Goal: Check status: Check status

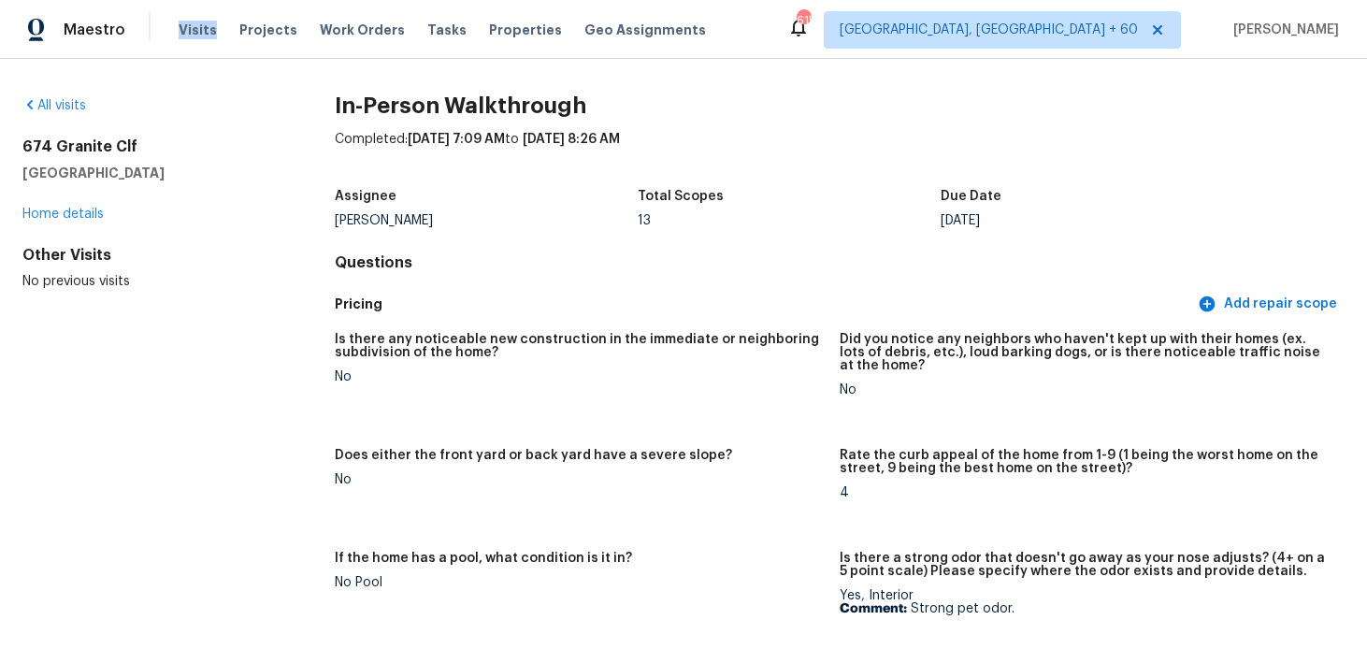
scroll to position [1267, 0]
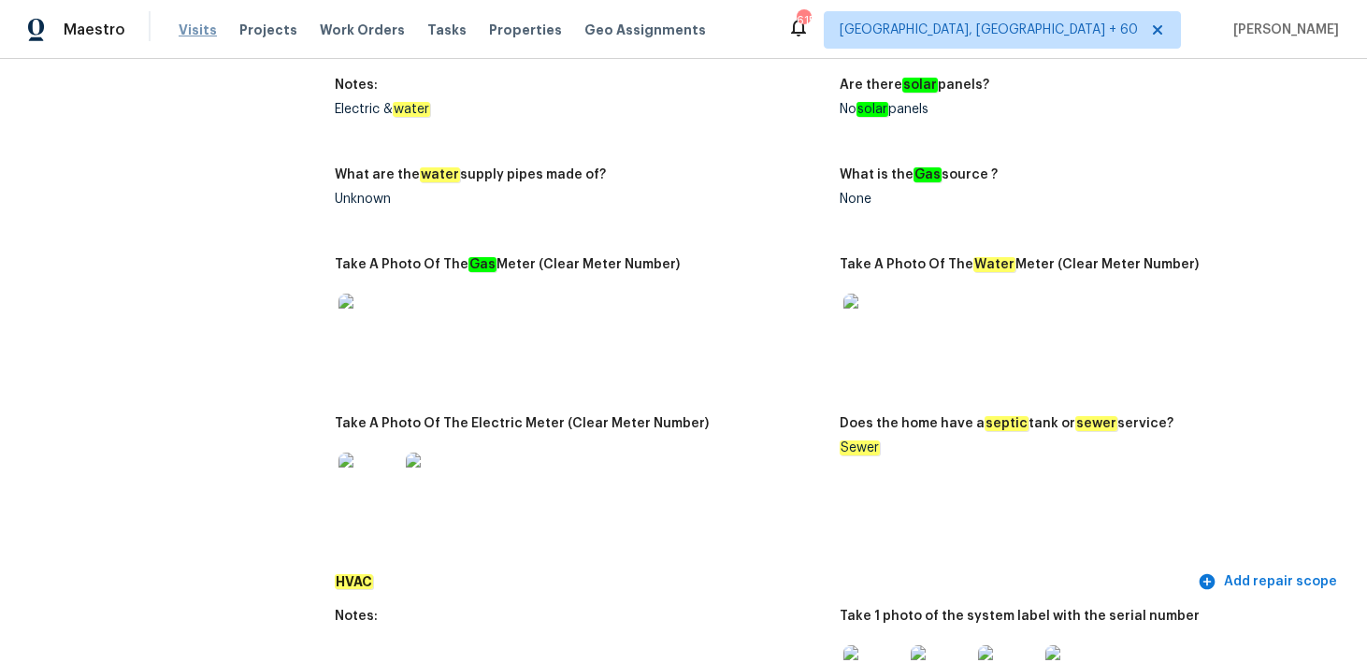
click at [179, 35] on span "Visits" at bounding box center [198, 30] width 38 height 19
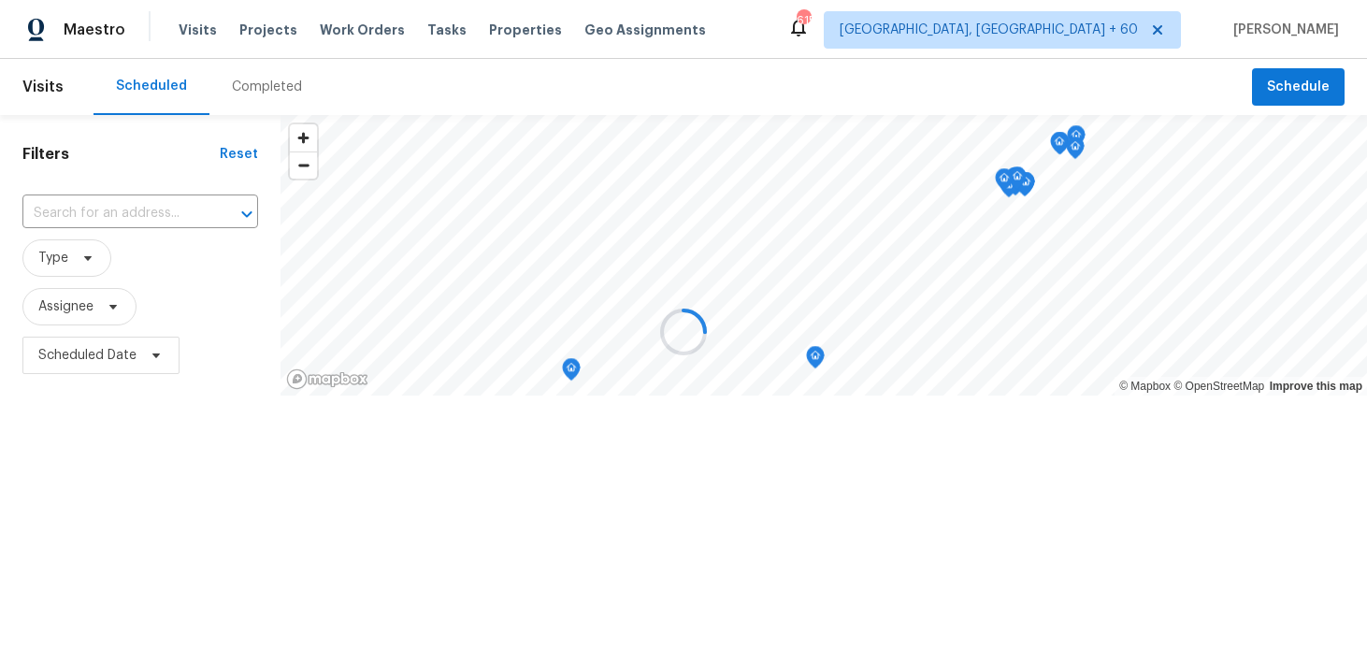
click at [254, 94] on div at bounding box center [683, 331] width 1367 height 663
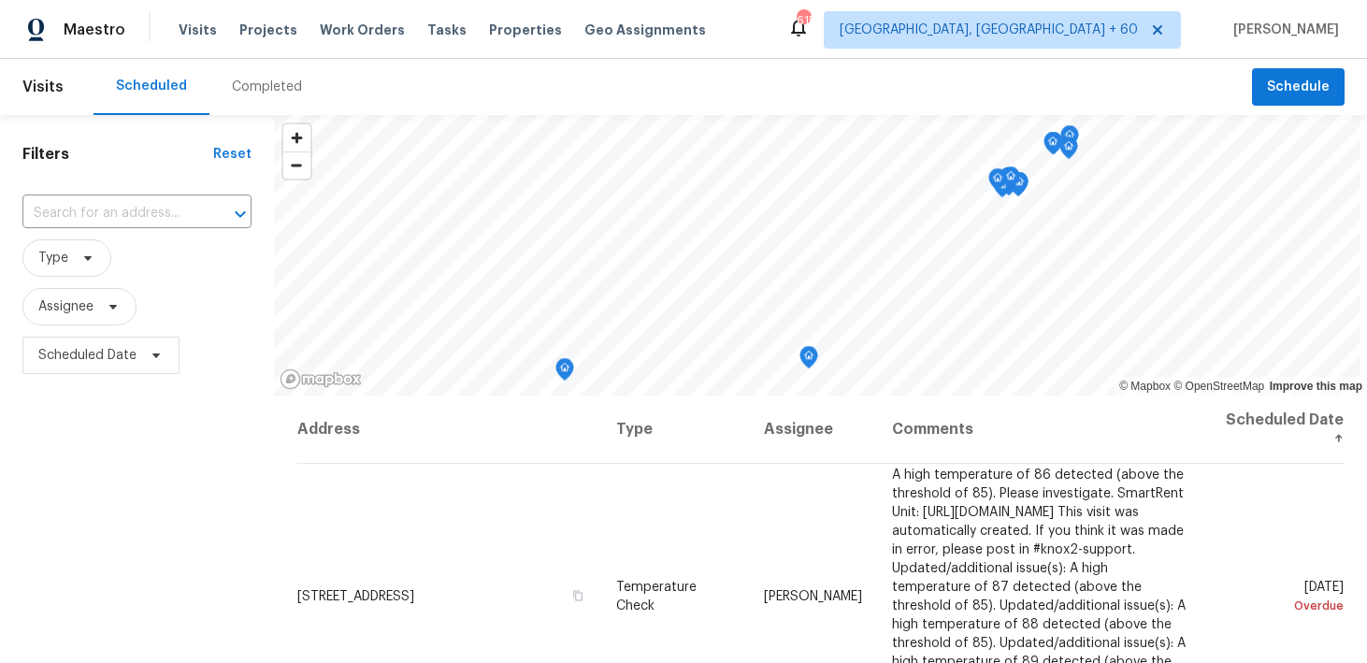
click at [254, 94] on div "Completed" at bounding box center [267, 87] width 70 height 19
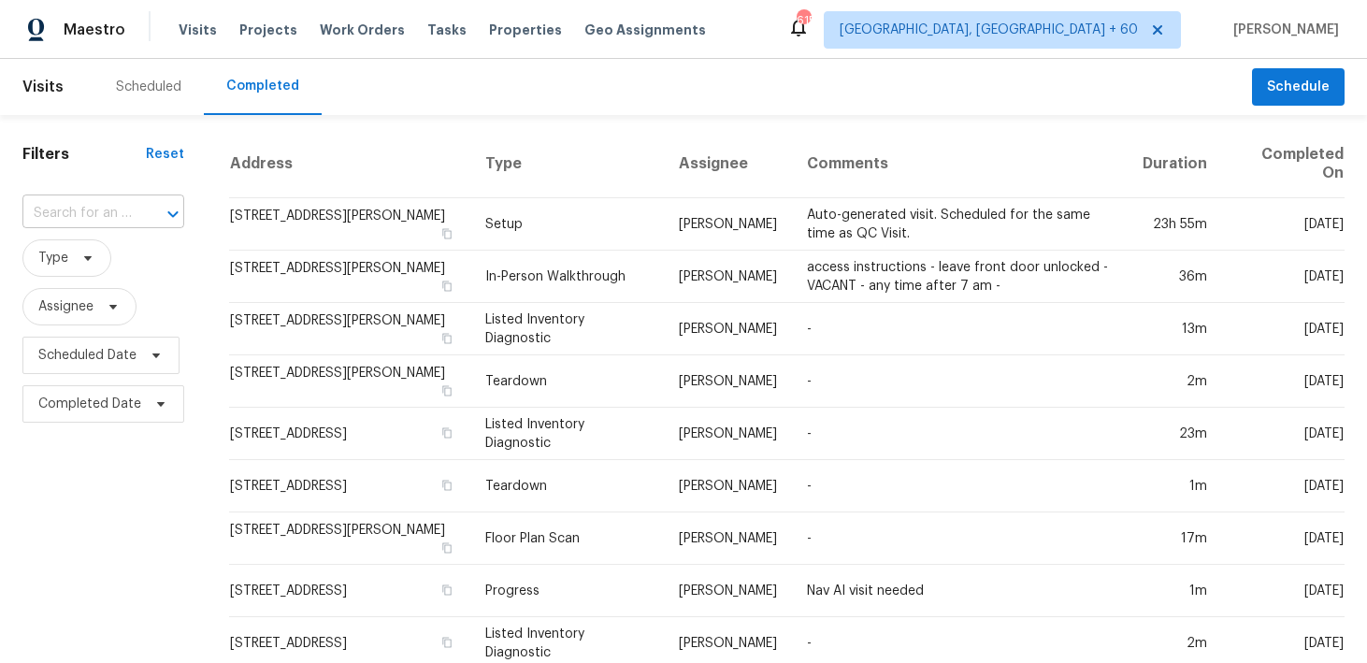
click at [74, 223] on input "text" at bounding box center [76, 213] width 109 height 29
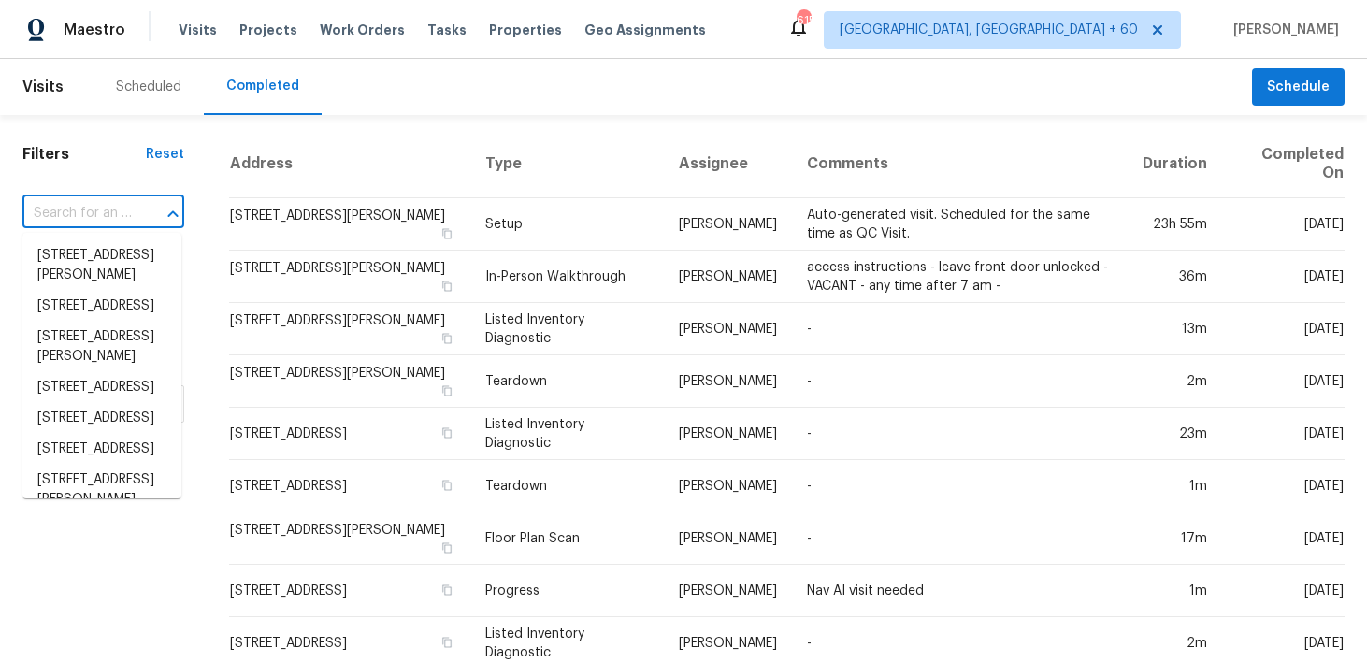
paste input "[STREET_ADDRESS]"
type input "[STREET_ADDRESS]"
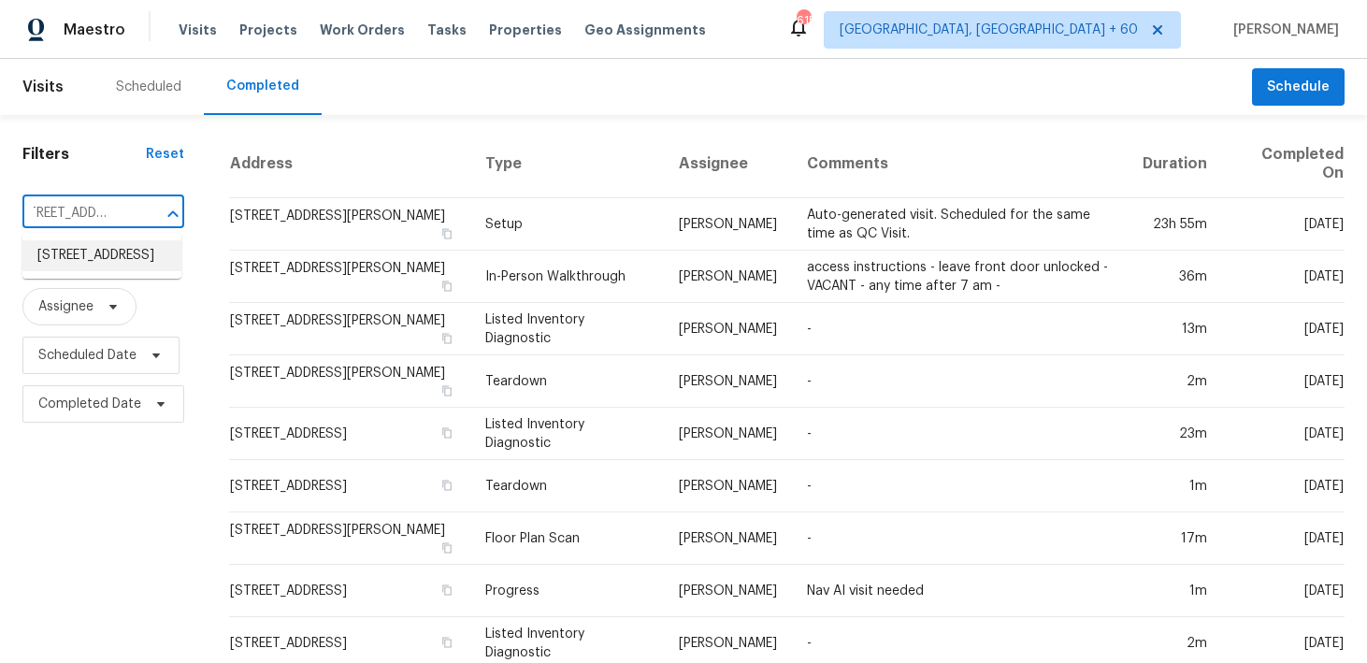
click at [92, 271] on li "[STREET_ADDRESS]" at bounding box center [101, 255] width 159 height 31
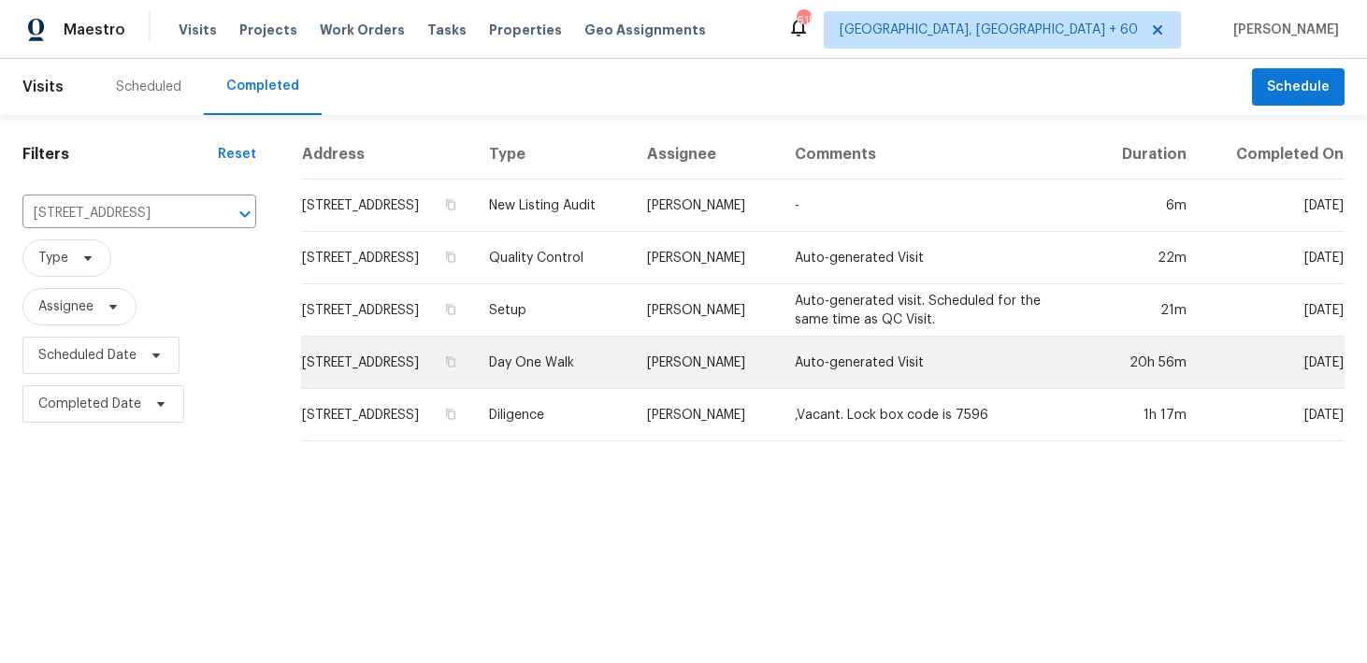
click at [616, 384] on td "Day One Walk" at bounding box center [553, 363] width 158 height 52
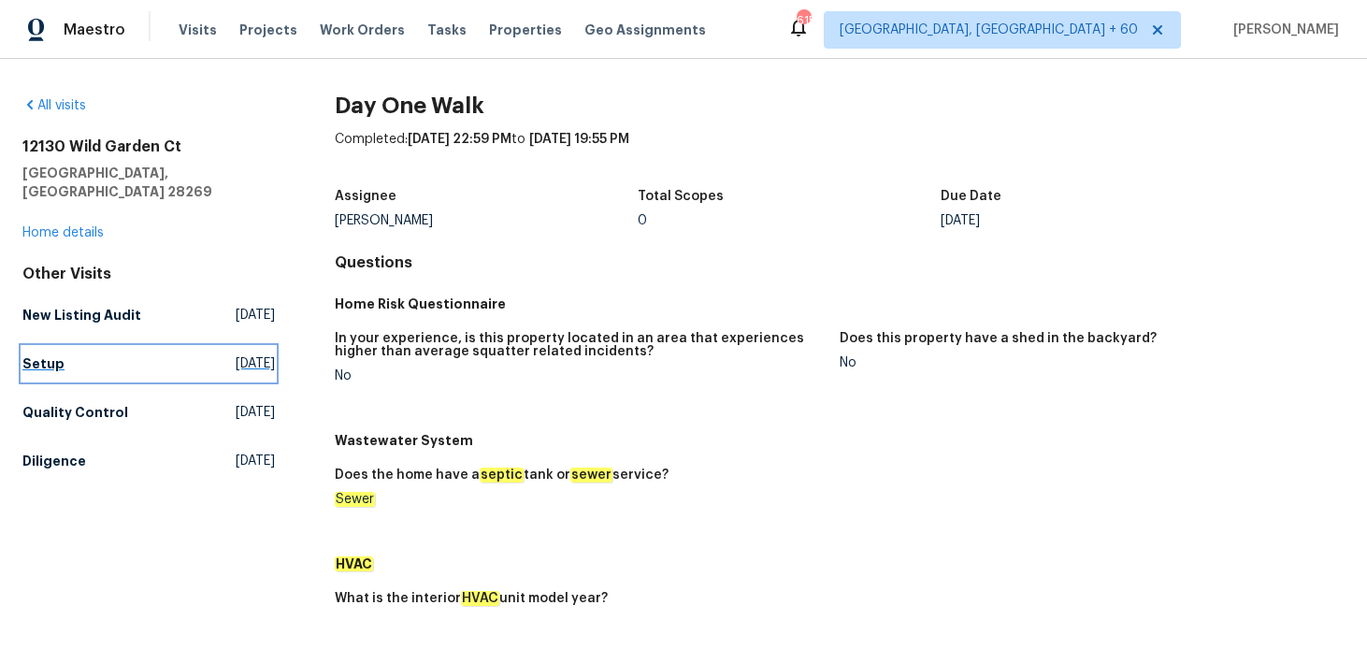
click at [40, 354] on h5 "Setup" at bounding box center [43, 363] width 42 height 19
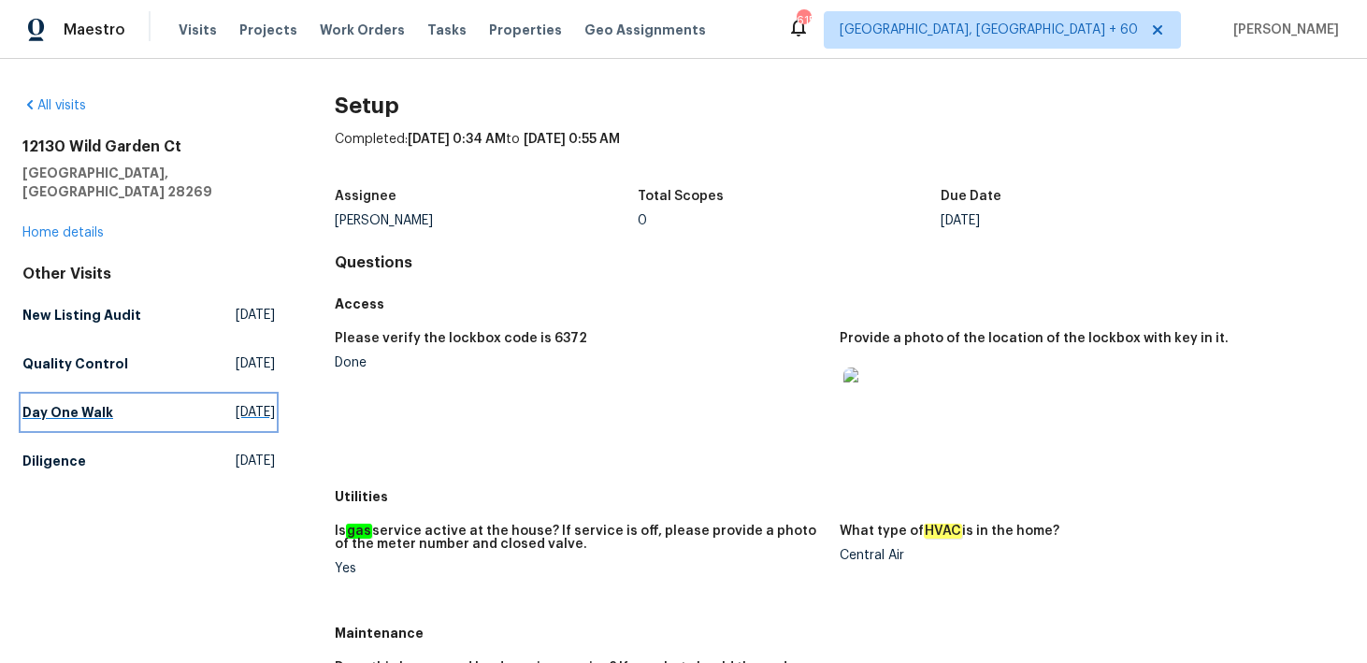
click at [50, 403] on h5 "Day One Walk" at bounding box center [67, 412] width 91 height 19
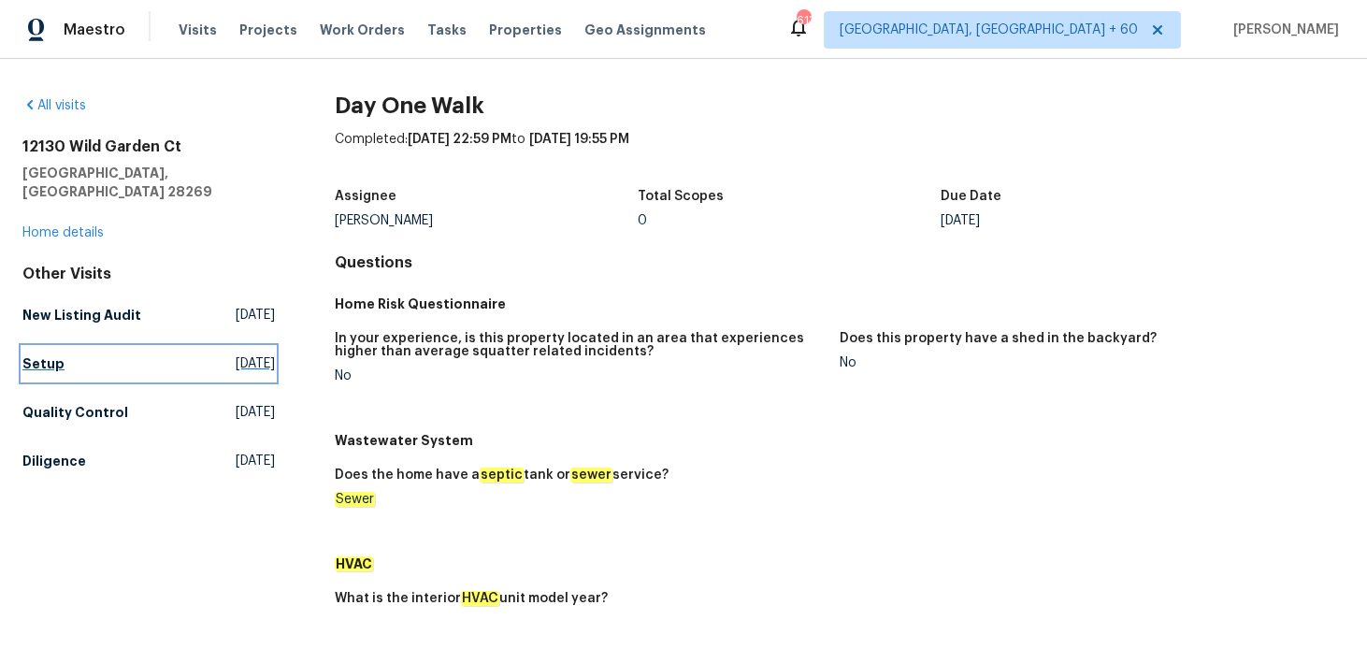
click at [50, 355] on link "Setup [DATE]" at bounding box center [148, 364] width 252 height 34
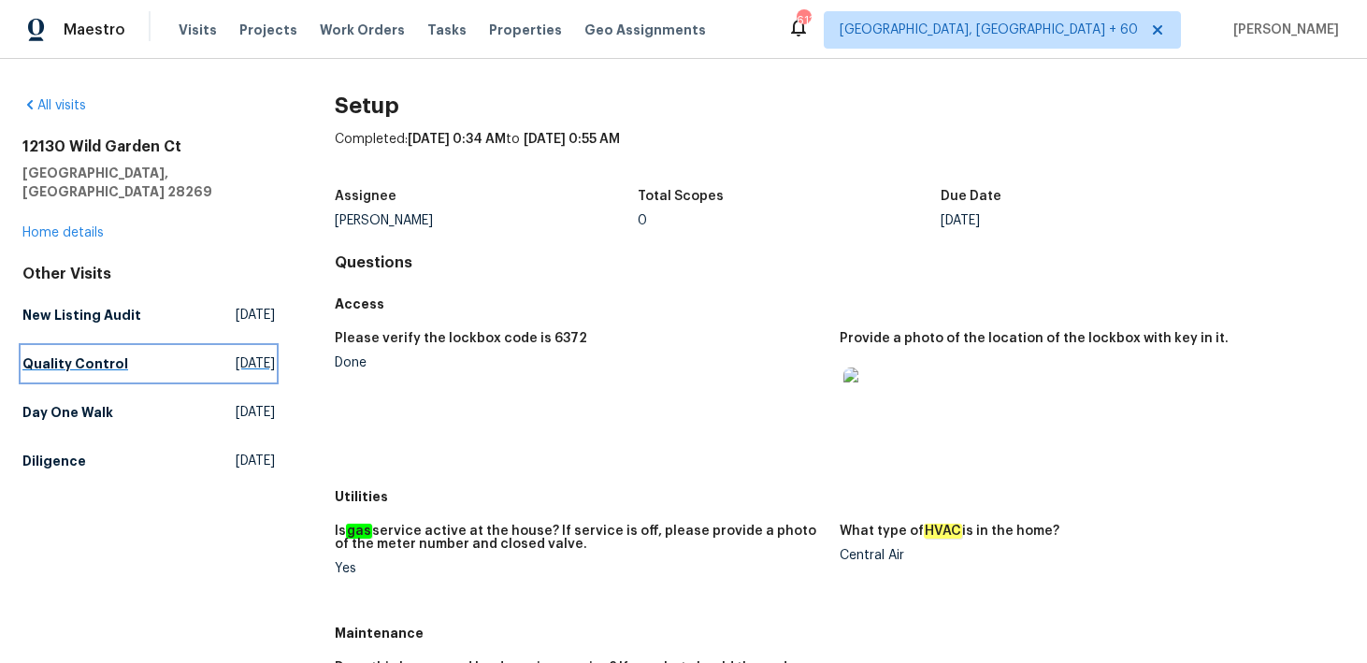
click at [34, 354] on h5 "Quality Control" at bounding box center [75, 363] width 106 height 19
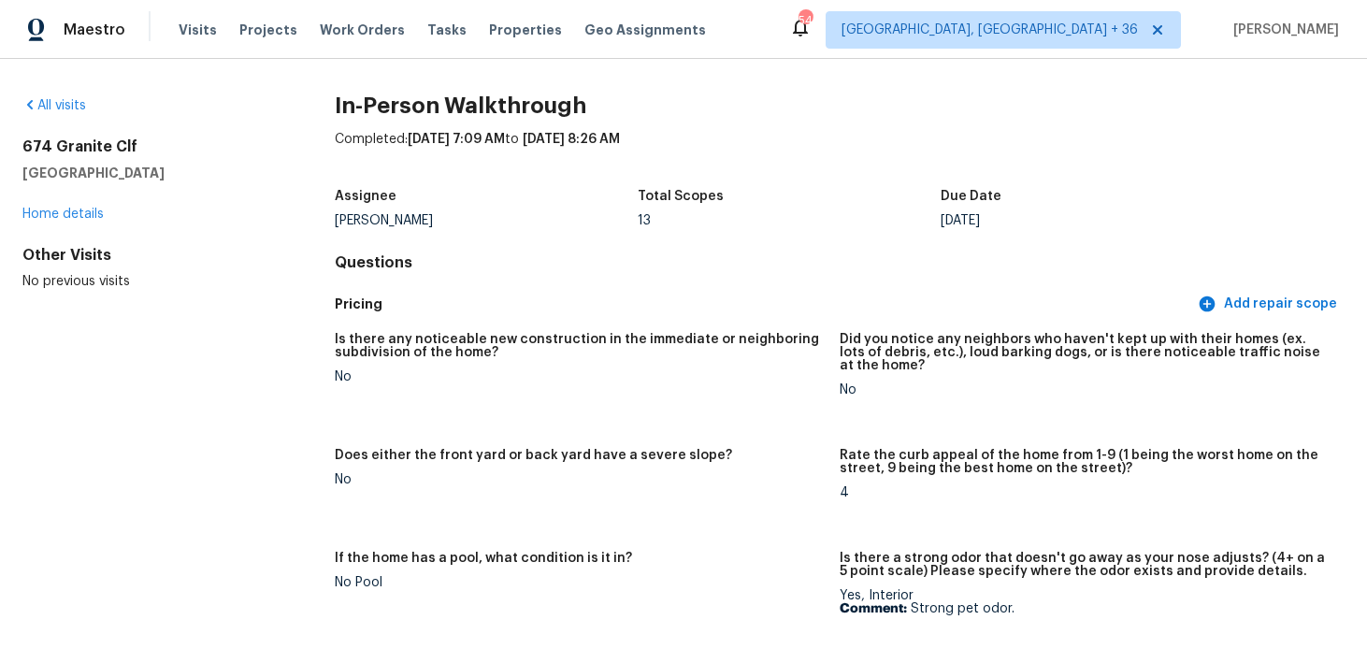
scroll to position [3606, 0]
